Goal: Task Accomplishment & Management: Complete application form

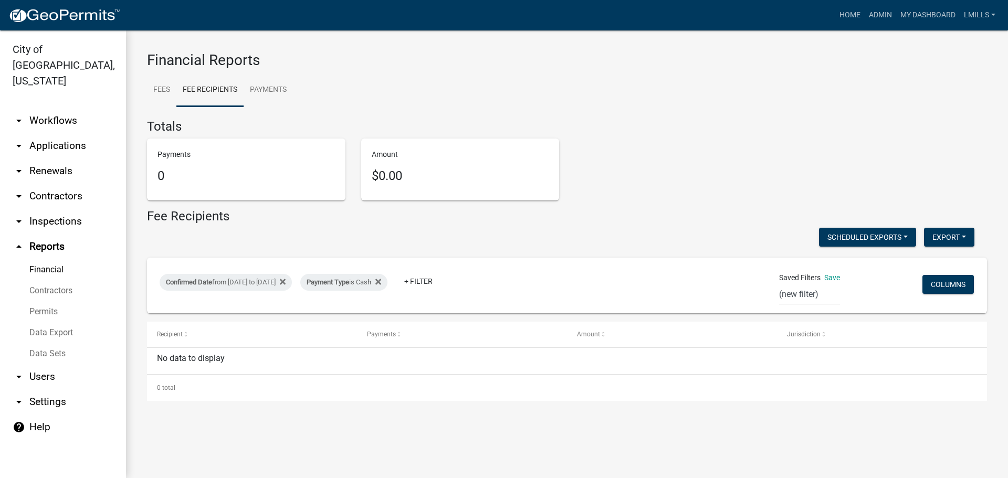
select select "0: null"
click at [66, 133] on link "arrow_drop_down Applications" at bounding box center [63, 145] width 126 height 25
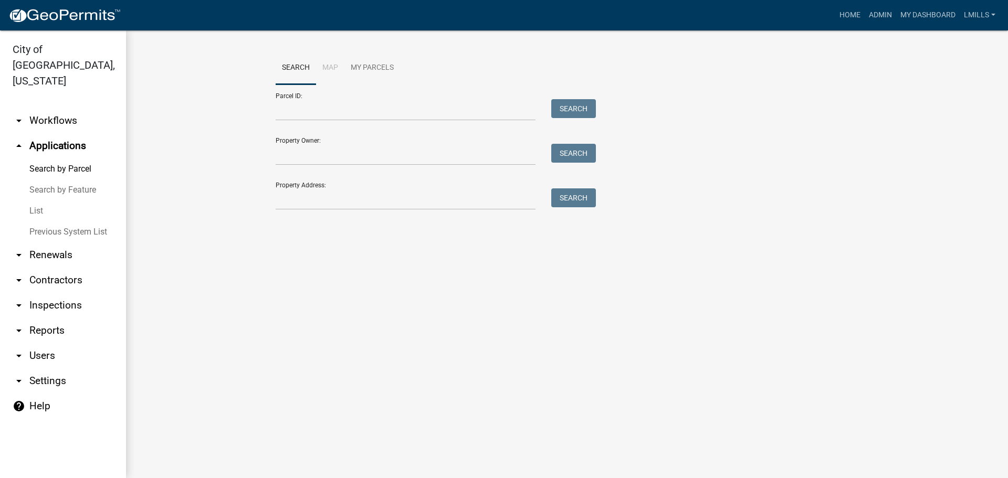
click at [402, 187] on div "Property Address: Search" at bounding box center [433, 192] width 315 height 36
click at [382, 197] on input "Property Address:" at bounding box center [406, 199] width 260 height 22
click at [555, 197] on button "Search" at bounding box center [573, 197] width 45 height 19
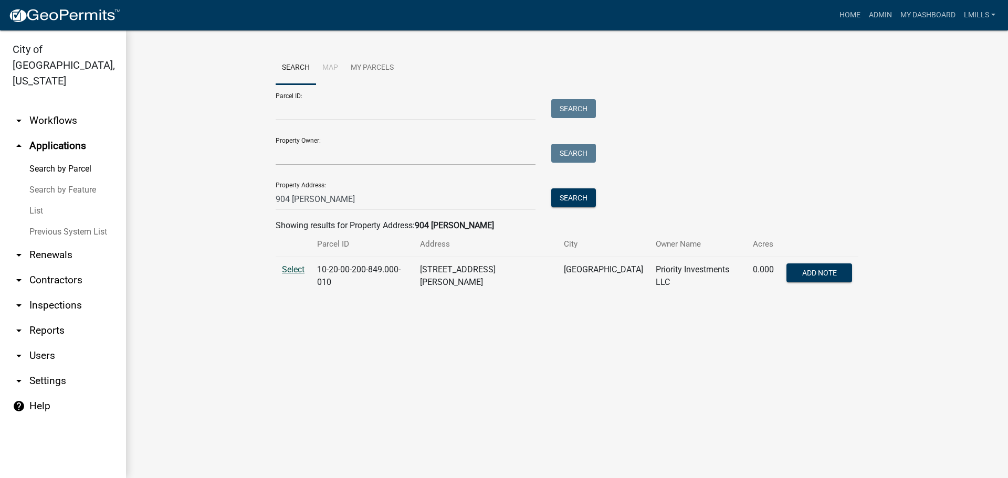
click at [293, 272] on span "Select" at bounding box center [293, 270] width 23 height 10
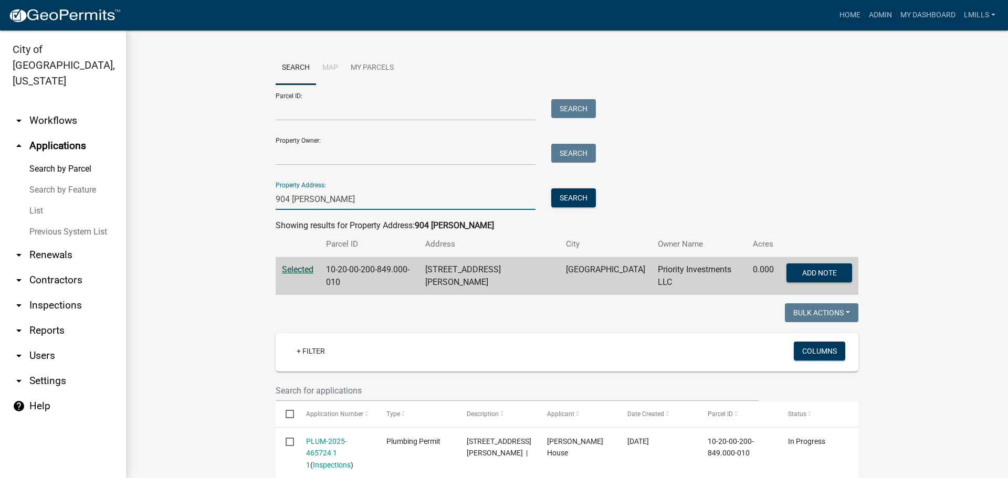
drag, startPoint x: 322, startPoint y: 200, endPoint x: 232, endPoint y: 177, distance: 93.1
click at [232, 177] on wm-workflow-application-search-view "Search Map My Parcels Parcel ID: Search Property Owner: Search Property Address…" at bounding box center [567, 482] width 840 height 863
type input "360 [US_STATE]"
click at [559, 193] on button "Search" at bounding box center [573, 197] width 45 height 19
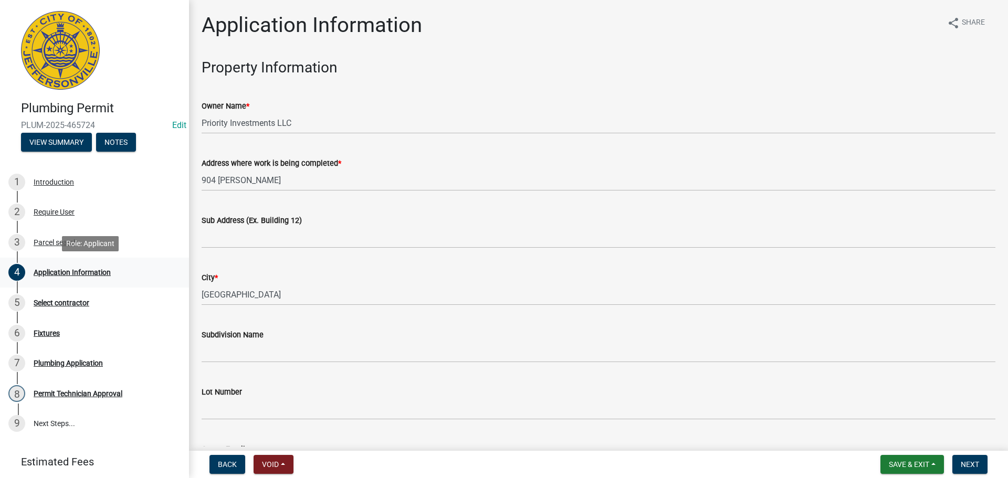
click at [70, 270] on div "Application Information" at bounding box center [72, 272] width 77 height 7
click at [55, 239] on div "Parcel search" at bounding box center [56, 242] width 44 height 7
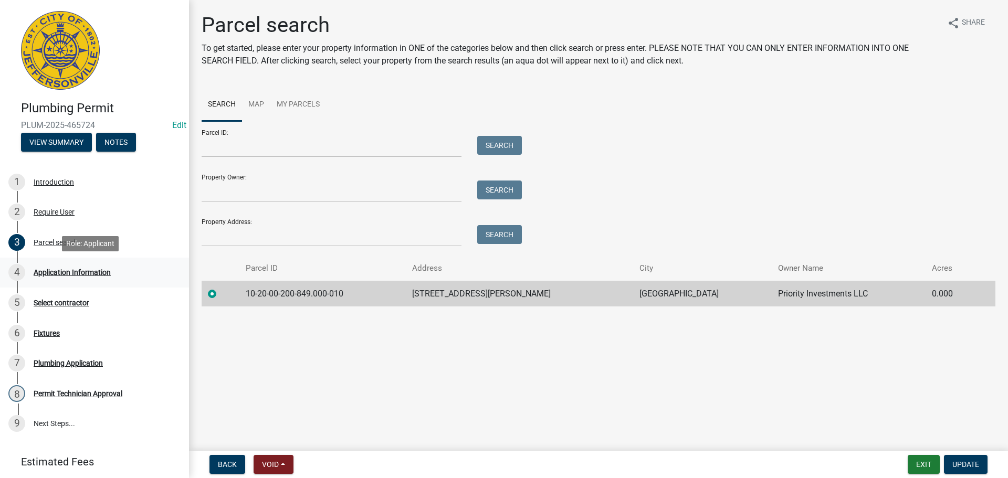
click at [78, 269] on div "Application Information" at bounding box center [72, 272] width 77 height 7
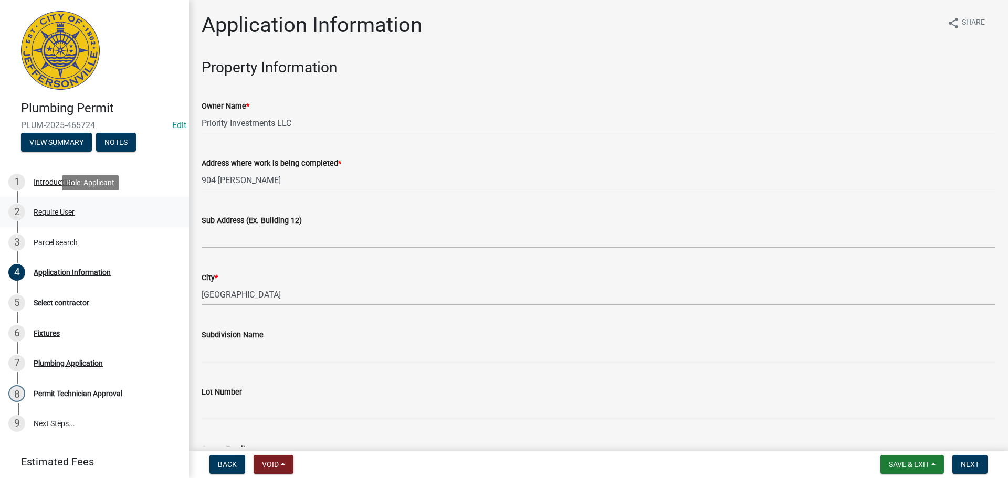
click at [63, 215] on div "Require User" at bounding box center [54, 211] width 41 height 7
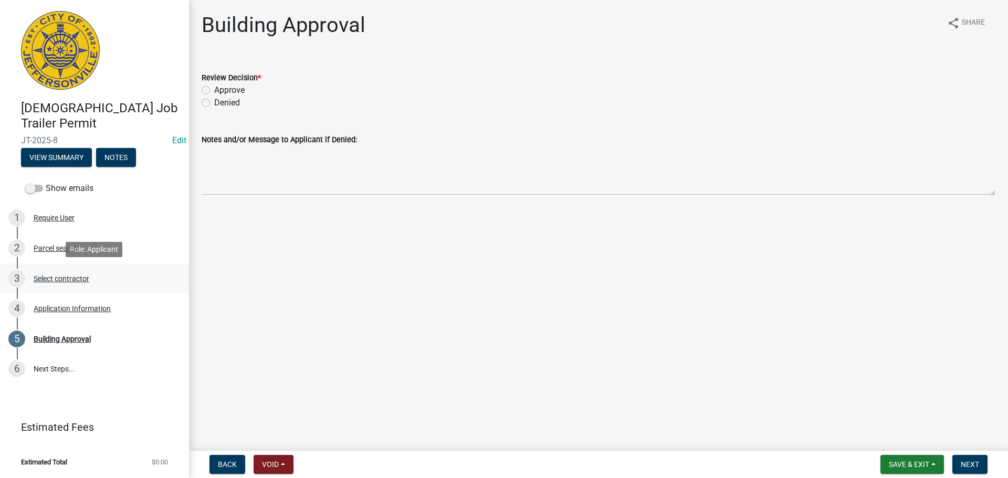
click at [54, 276] on div "Select contractor" at bounding box center [62, 278] width 56 height 7
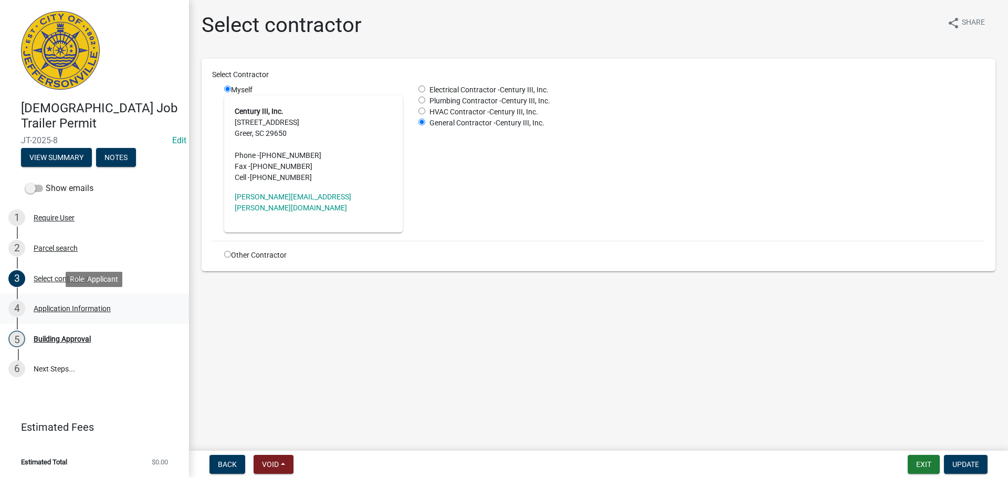
click at [69, 306] on div "Application Information" at bounding box center [72, 308] width 77 height 7
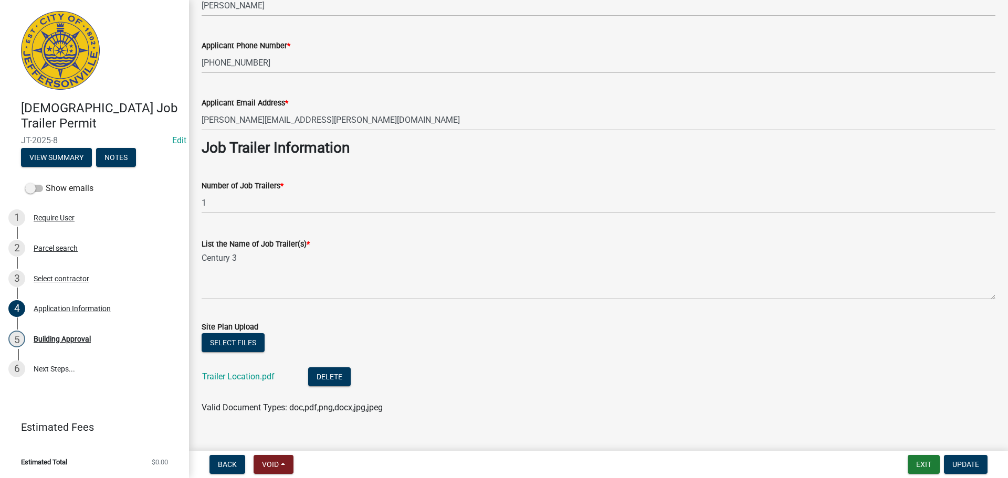
scroll to position [307, 0]
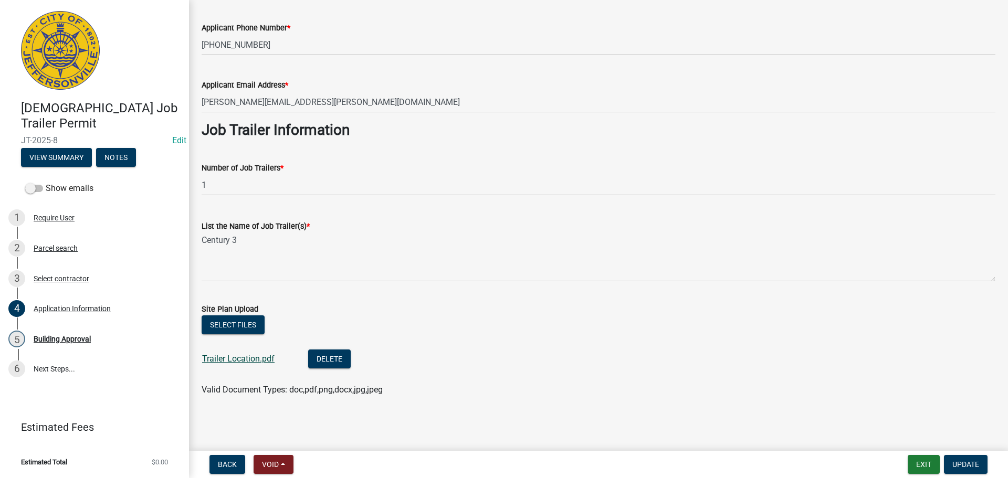
click at [238, 356] on link "Trailer Location.pdf" at bounding box center [238, 359] width 72 height 10
click at [46, 338] on div "Building Approval" at bounding box center [62, 339] width 57 height 7
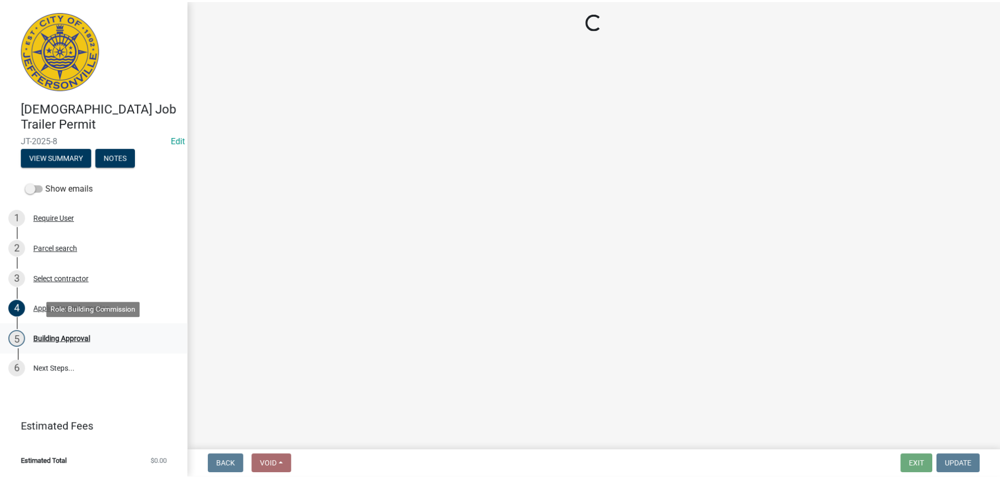
scroll to position [0, 0]
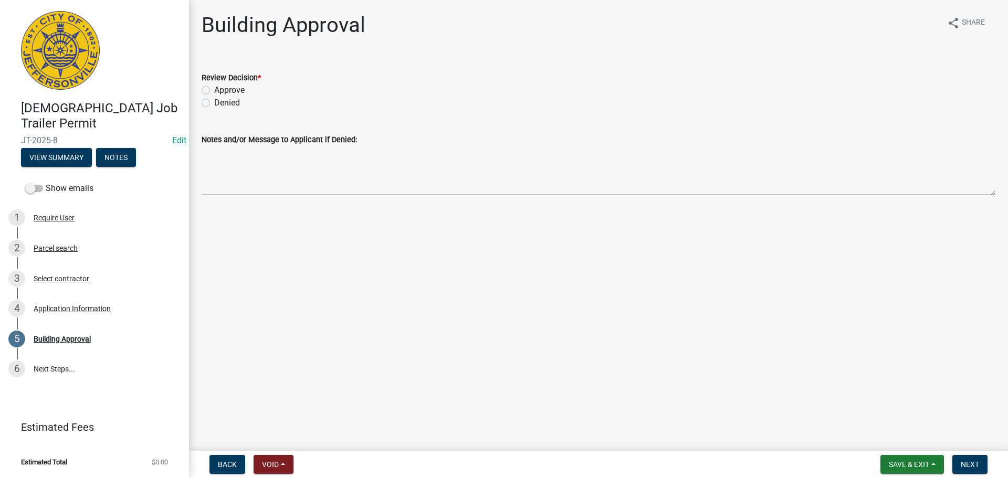
click at [232, 88] on label "Approve" at bounding box center [229, 90] width 30 height 13
click at [221, 88] on input "Approve" at bounding box center [217, 87] width 7 height 7
radio input "true"
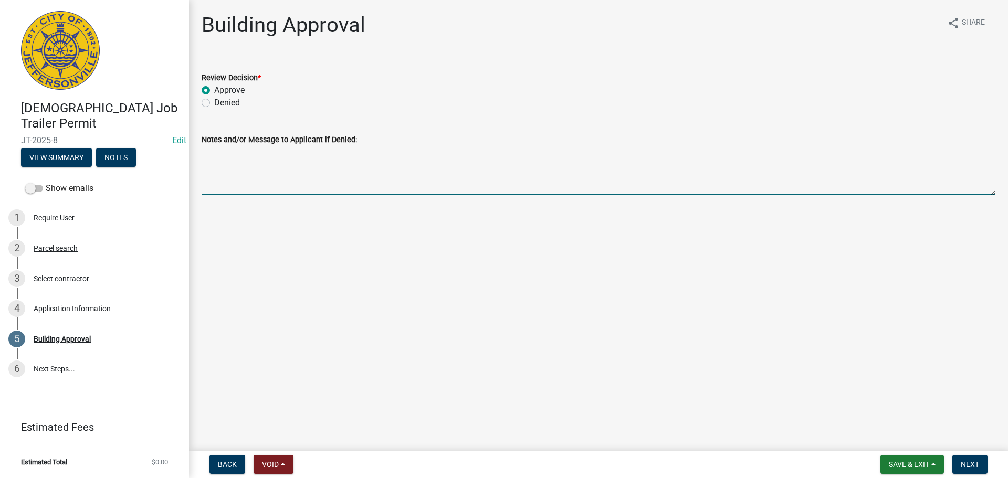
click at [245, 191] on textarea "Notes and/or Message to Applicant if Denied:" at bounding box center [599, 170] width 794 height 49
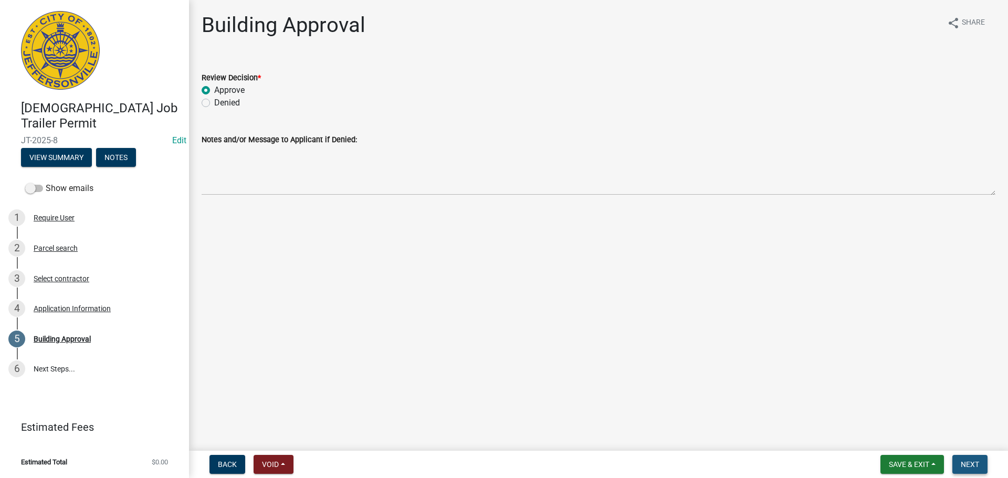
click at [965, 459] on button "Next" at bounding box center [969, 464] width 35 height 19
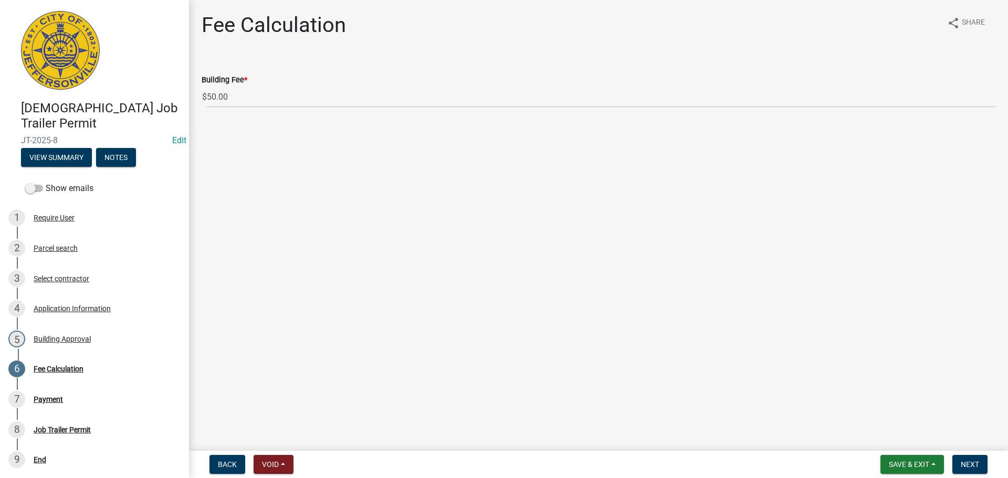
click at [990, 459] on form "Save & Exit Save Save & Exit Next" at bounding box center [934, 464] width 116 height 19
click at [970, 459] on button "Next" at bounding box center [969, 464] width 35 height 19
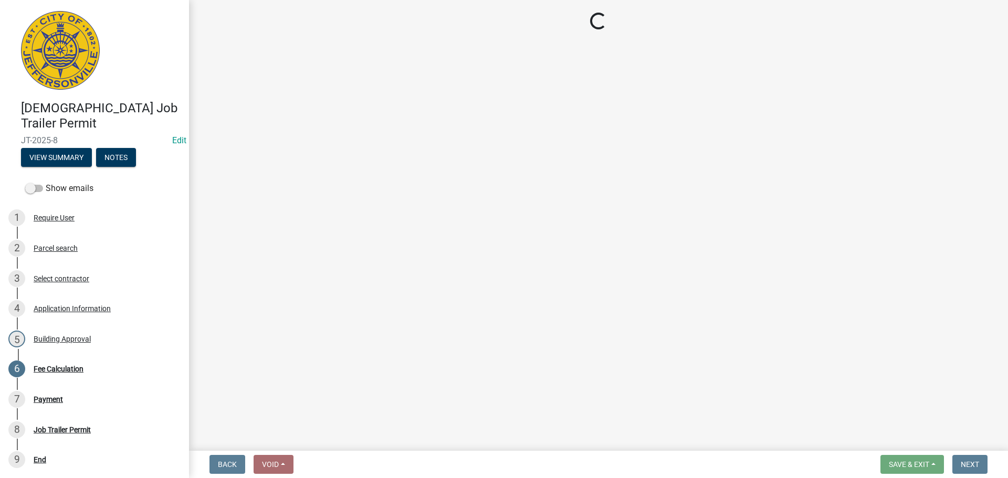
select select "3: 3"
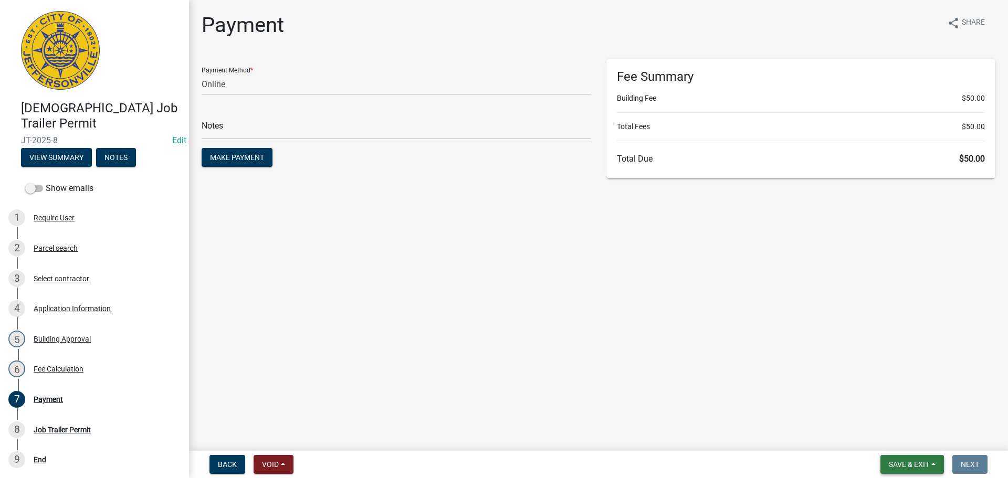
click at [919, 464] on span "Save & Exit" at bounding box center [909, 464] width 40 height 8
click at [918, 441] on button "Save & Exit" at bounding box center [902, 437] width 84 height 25
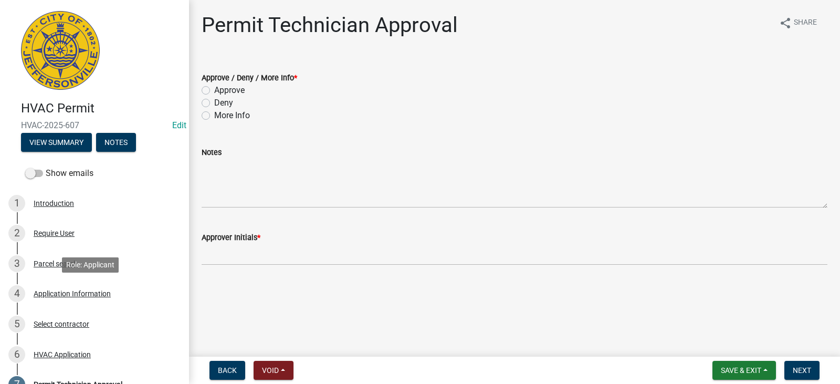
click at [84, 290] on div "Application Information" at bounding box center [72, 293] width 77 height 7
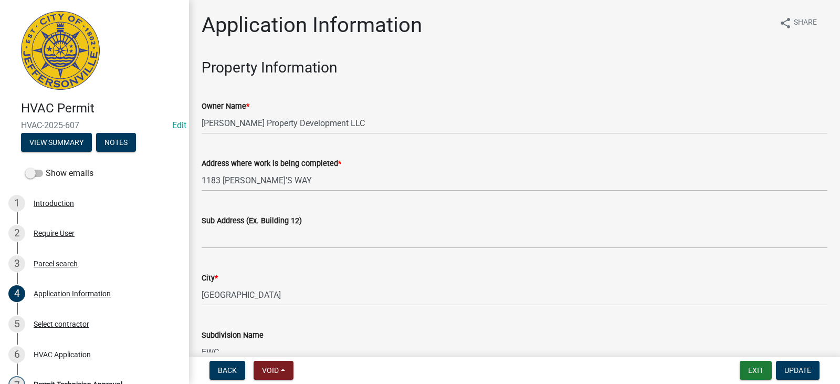
click at [281, 248] on wm-data-entity-input "Sub Address (Ex. Building 12)" at bounding box center [515, 228] width 626 height 57
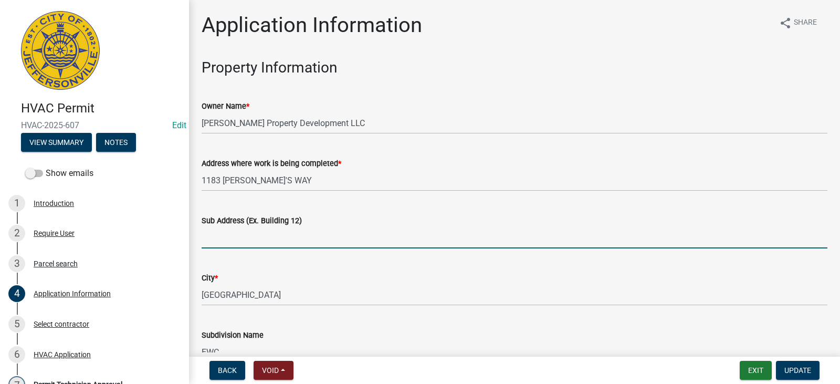
click at [280, 242] on input "Sub Address (Ex. Building 12)" at bounding box center [515, 238] width 626 height 22
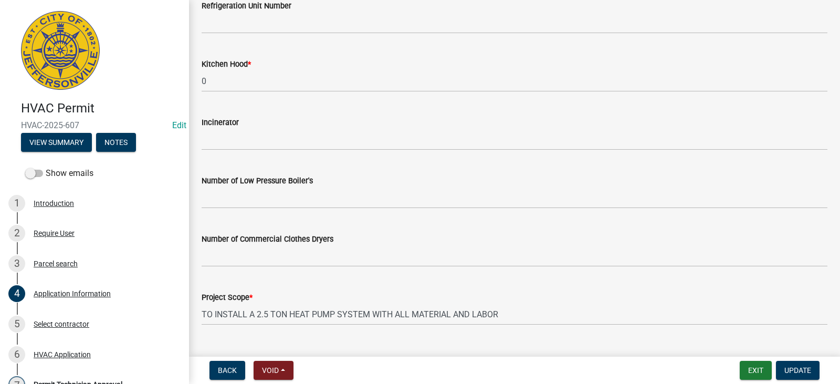
scroll to position [801, 0]
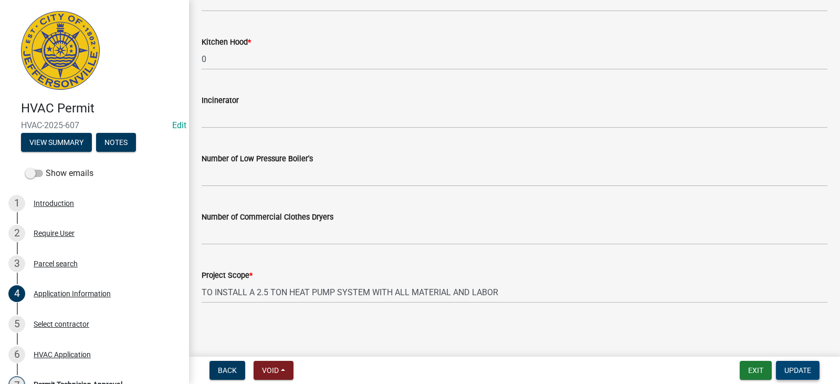
type input "1183 Dustin's Way"
click at [787, 368] on span "Update" at bounding box center [797, 370] width 27 height 8
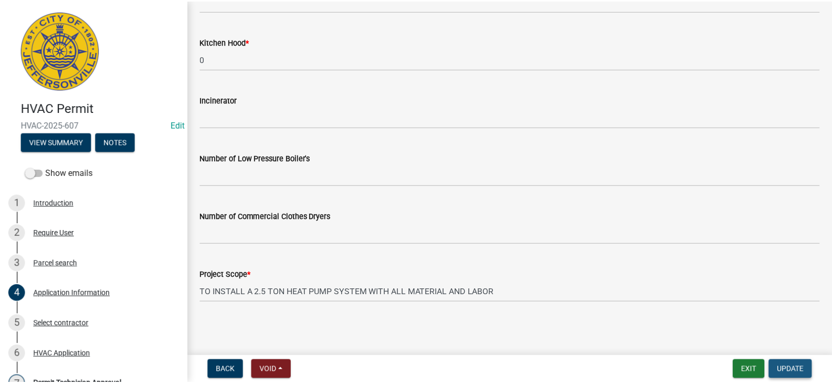
scroll to position [0, 0]
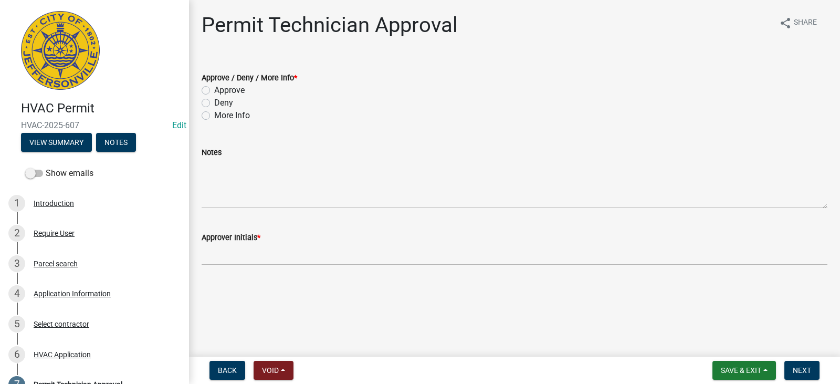
click at [226, 90] on label "Approve" at bounding box center [229, 90] width 30 height 13
click at [221, 90] on input "Approve" at bounding box center [217, 87] width 7 height 7
radio input "true"
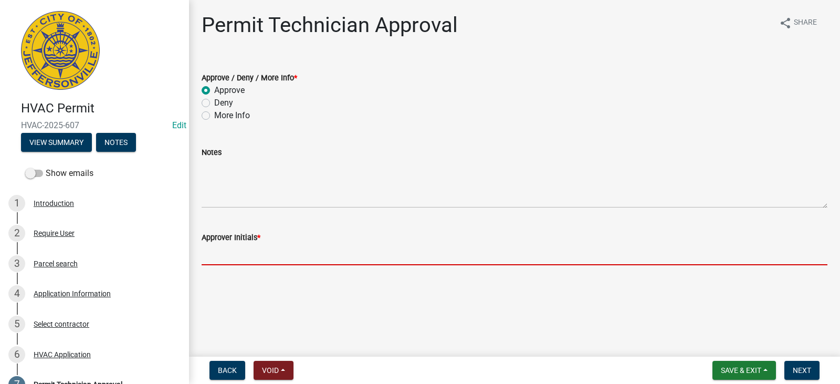
click at [256, 262] on input "Approver Initials *" at bounding box center [515, 255] width 626 height 22
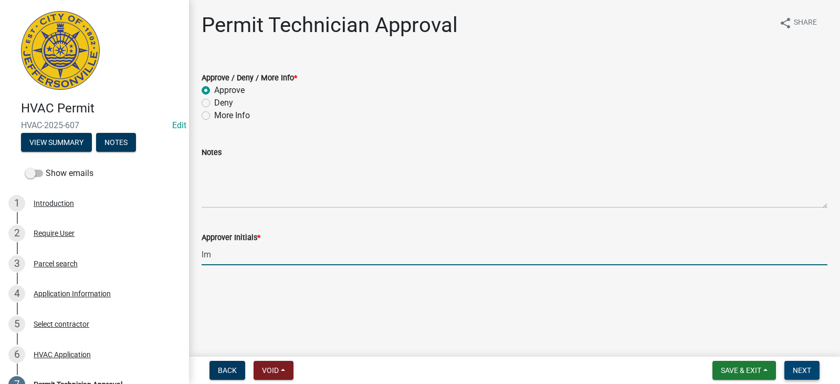
type input "lm"
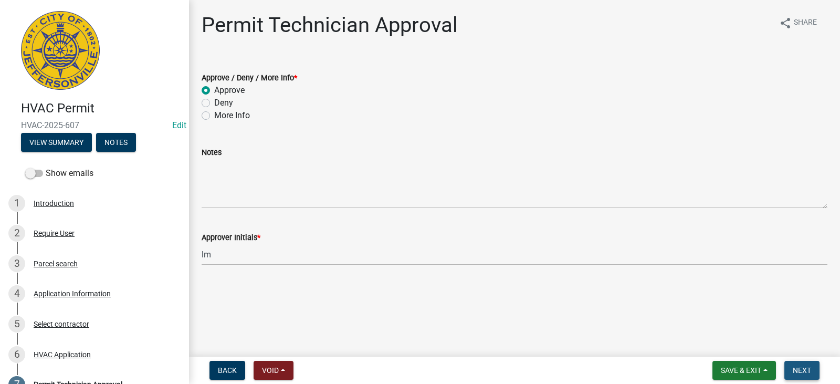
click at [801, 372] on span "Next" at bounding box center [802, 370] width 18 height 8
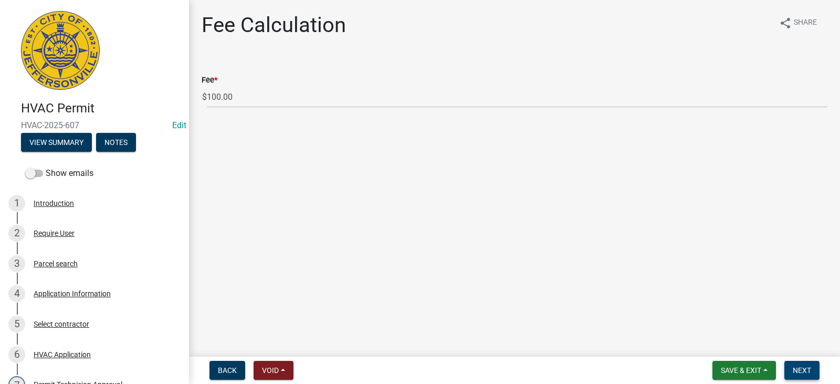
click at [802, 369] on span "Next" at bounding box center [802, 370] width 18 height 8
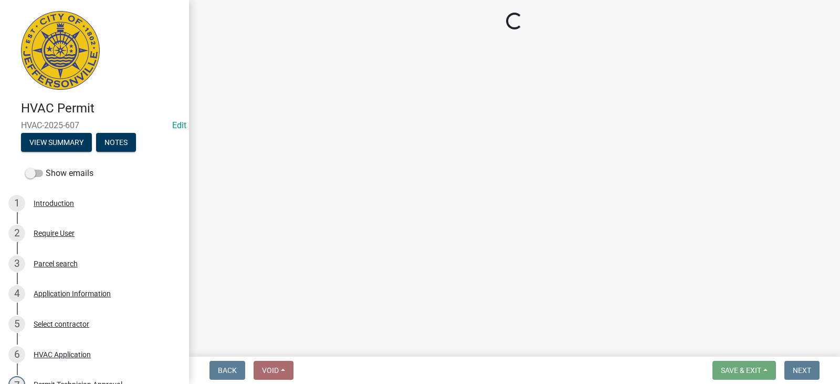
select select "3: 3"
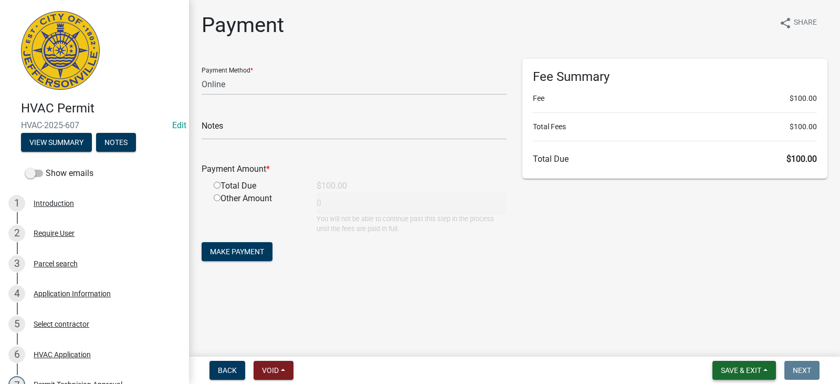
click at [764, 364] on button "Save & Exit" at bounding box center [744, 370] width 64 height 19
click at [762, 347] on button "Save & Exit" at bounding box center [734, 342] width 84 height 25
